Goal: Complete application form

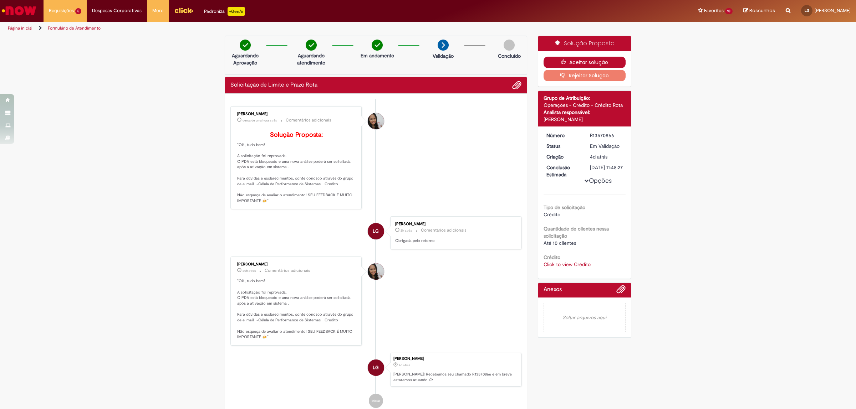
click at [555, 61] on button "Aceitar solução" at bounding box center [584, 62] width 82 height 11
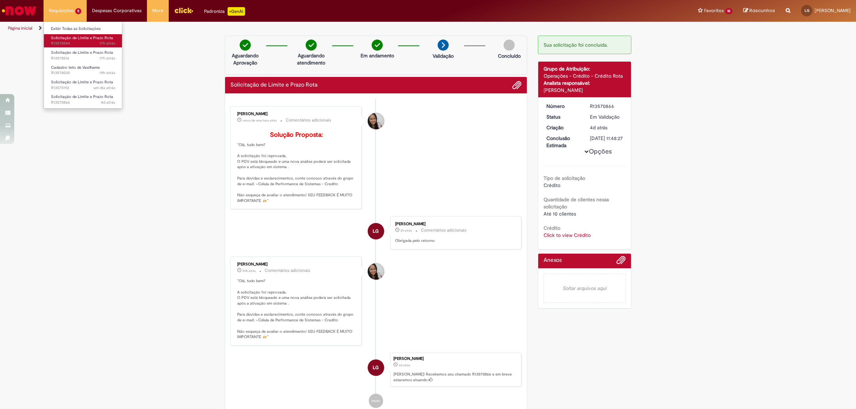
click at [76, 37] on span "Solicitação de Limite e Prazo Rota" at bounding box center [82, 37] width 62 height 5
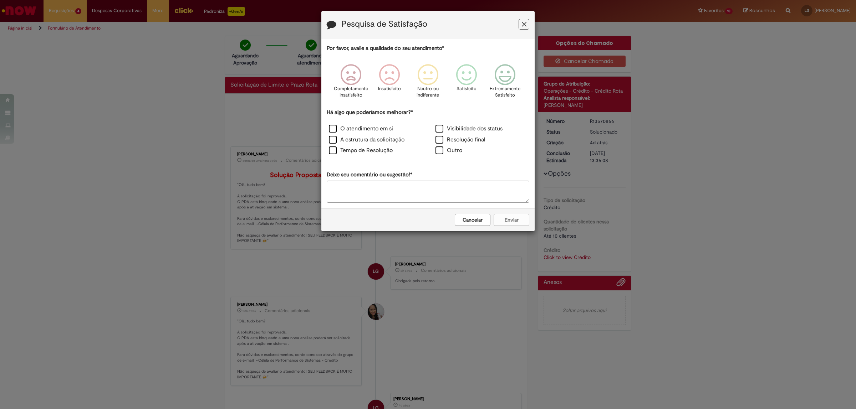
click at [523, 24] on icon "Feedback" at bounding box center [524, 24] width 5 height 7
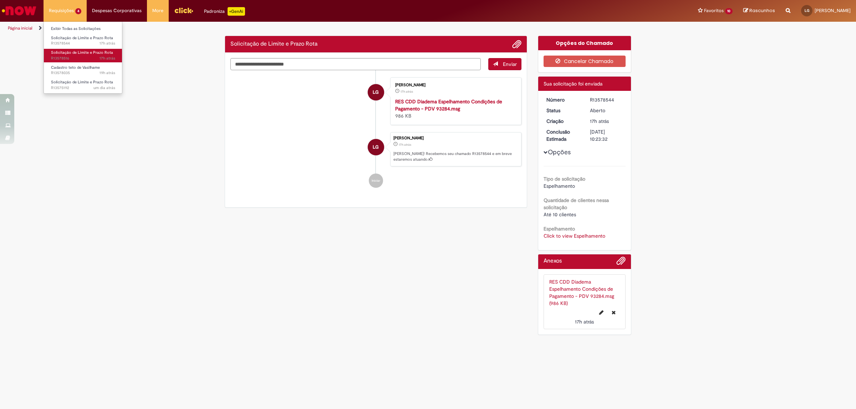
click at [95, 51] on span "Solicitação de Limite e Prazo Rota" at bounding box center [82, 52] width 62 height 5
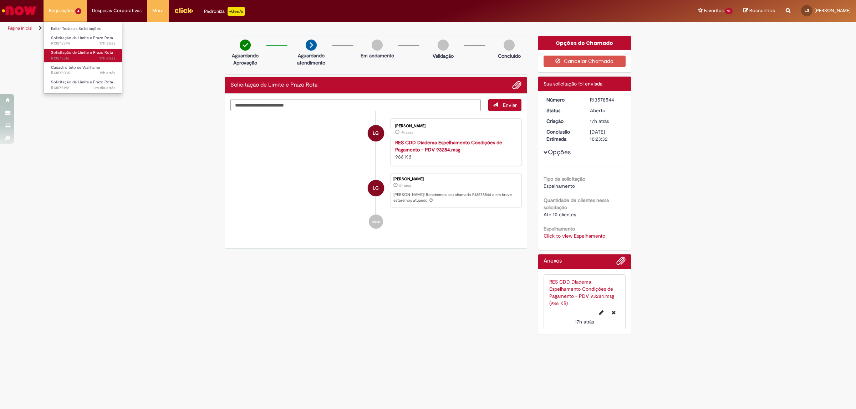
click at [95, 51] on span "Solicitação de Limite e Prazo Rota" at bounding box center [82, 52] width 62 height 5
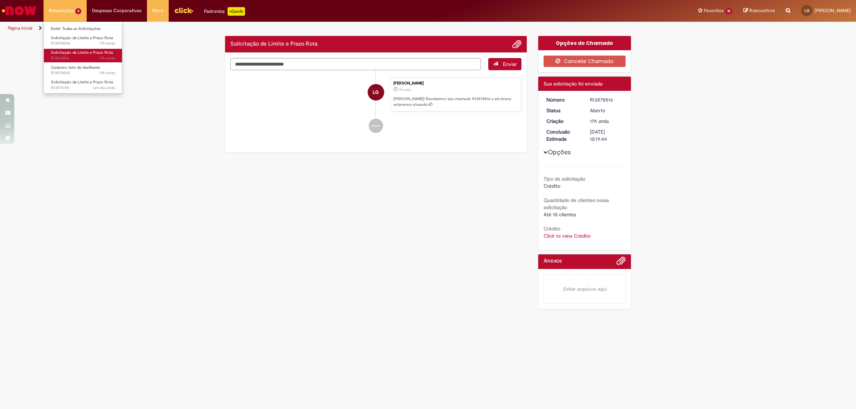
click at [95, 51] on span "Solicitação de Limite e Prazo Rota" at bounding box center [82, 52] width 62 height 5
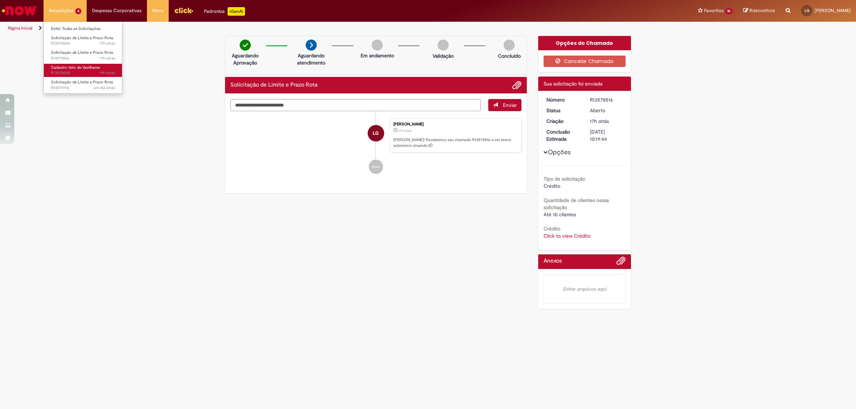
click at [93, 75] on span "19h atrás 19 horas atrás R13578035" at bounding box center [83, 73] width 64 height 6
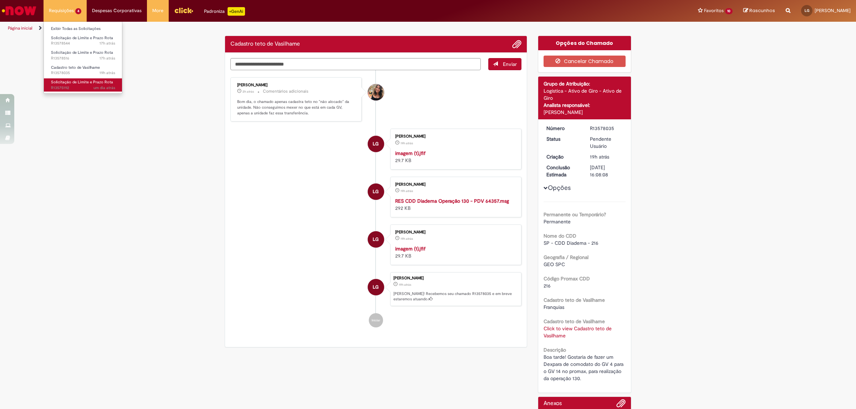
click at [78, 85] on span "um dia atrás um dia atrás R13575192" at bounding box center [83, 88] width 64 height 6
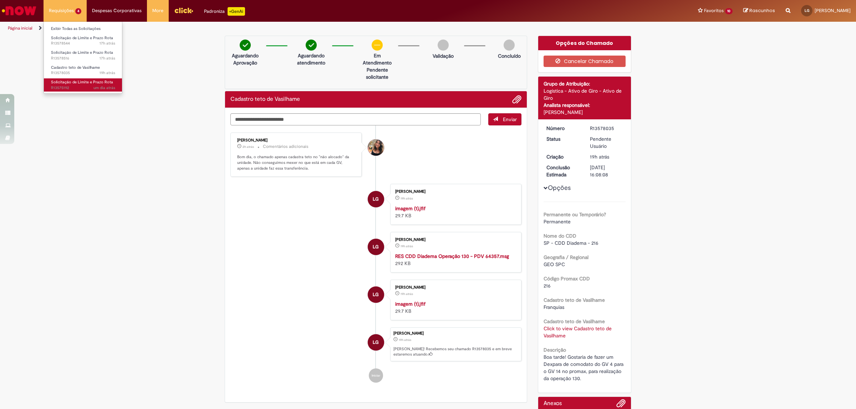
click at [78, 85] on span "um dia atrás um dia atrás R13575192" at bounding box center [83, 88] width 64 height 6
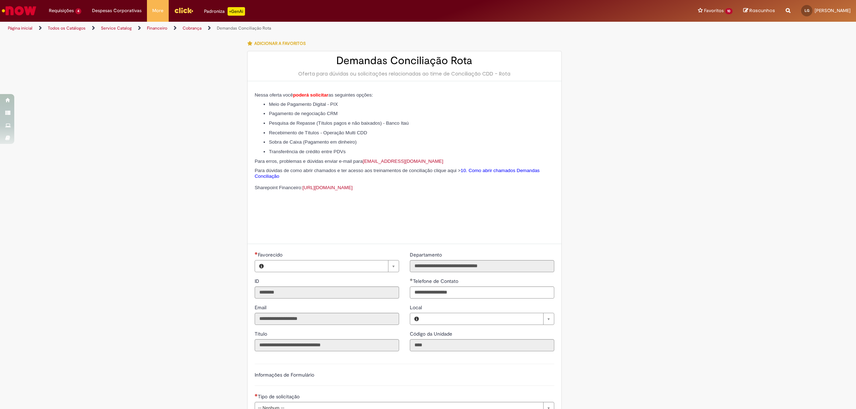
type input "**********"
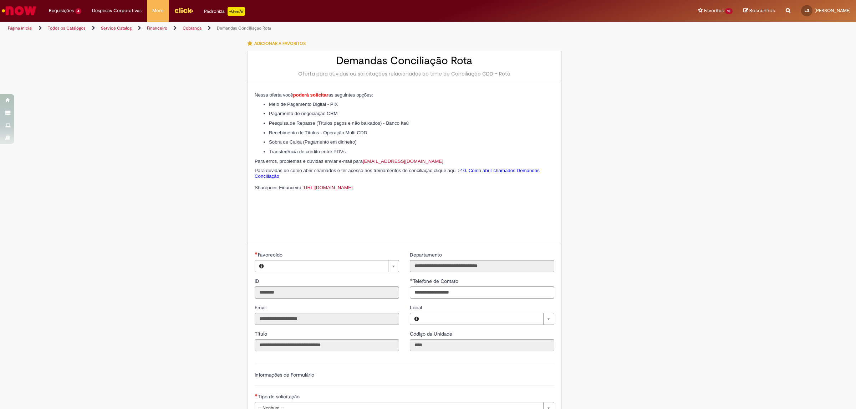
type input "**********"
click at [17, 5] on img "Ir para a Homepage" at bounding box center [19, 11] width 37 height 14
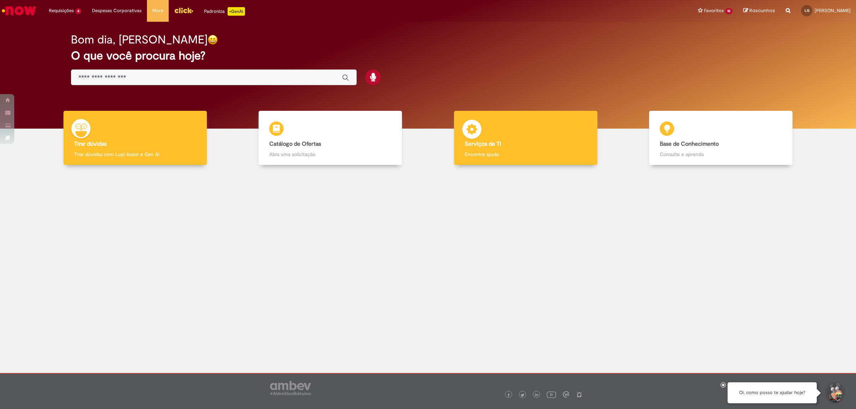
click at [505, 142] on h4 "Serviços de TI" at bounding box center [526, 144] width 122 height 6
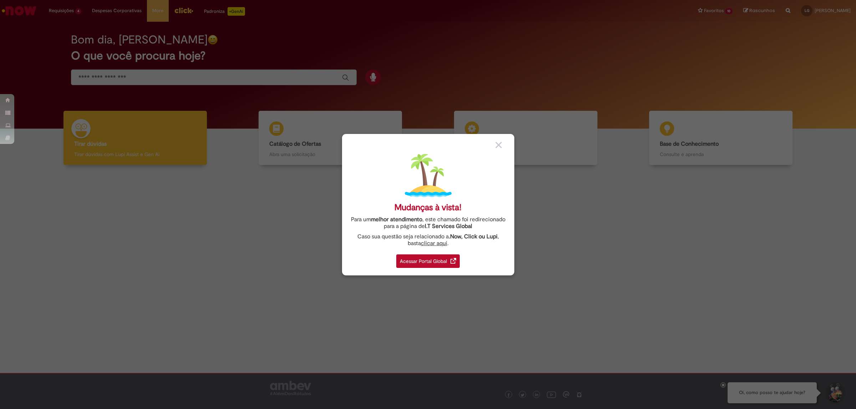
click at [448, 251] on link "Acessar Portal Global" at bounding box center [427, 259] width 63 height 17
click at [450, 257] on div "Acessar Portal Global" at bounding box center [427, 262] width 63 height 14
